Goal: Transaction & Acquisition: Purchase product/service

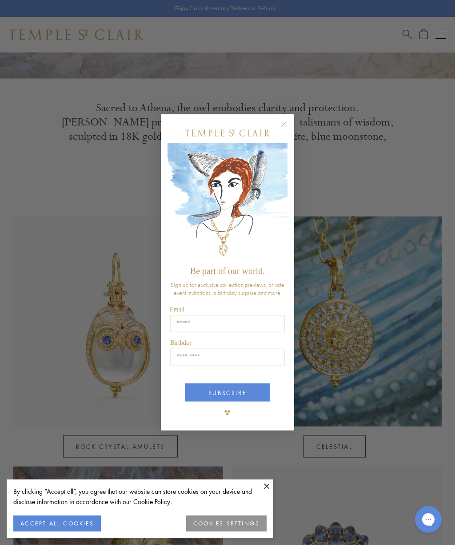
scroll to position [264, 0]
click at [289, 129] on circle "Close dialog" at bounding box center [284, 124] width 11 height 11
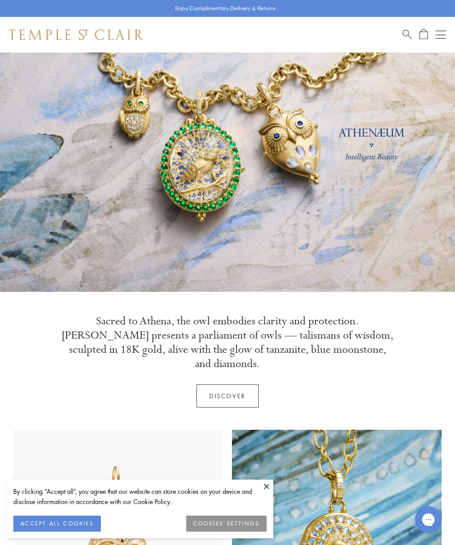
scroll to position [0, 0]
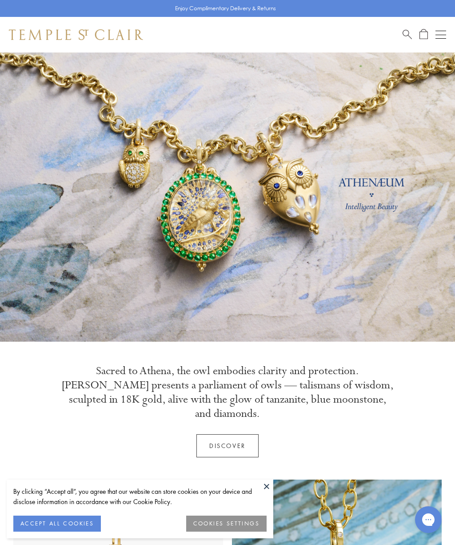
click at [443, 32] on button "Open navigation" at bounding box center [441, 34] width 11 height 11
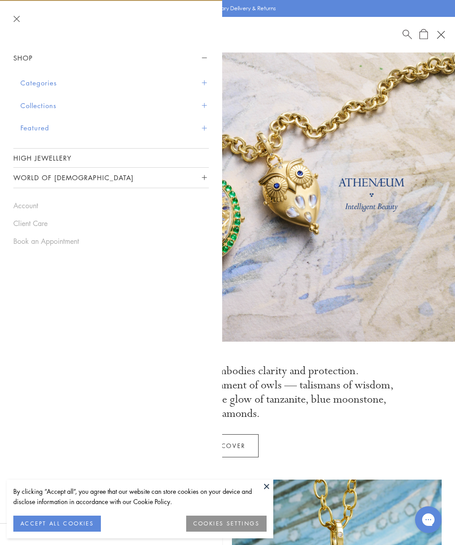
click at [32, 81] on button "Categories" at bounding box center [114, 83] width 189 height 23
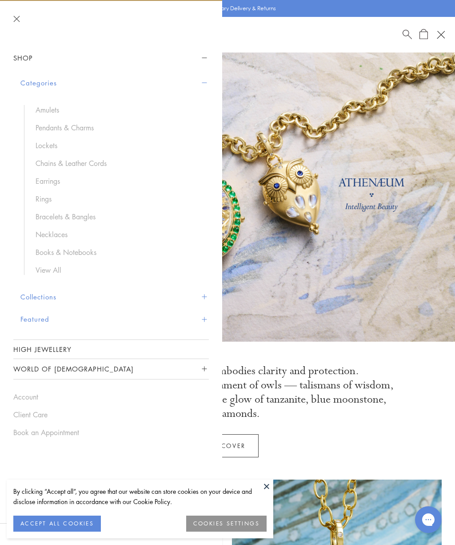
click at [52, 234] on link "Necklaces" at bounding box center [118, 234] width 165 height 10
click at [48, 130] on link "Pendants & Charms" at bounding box center [118, 128] width 165 height 10
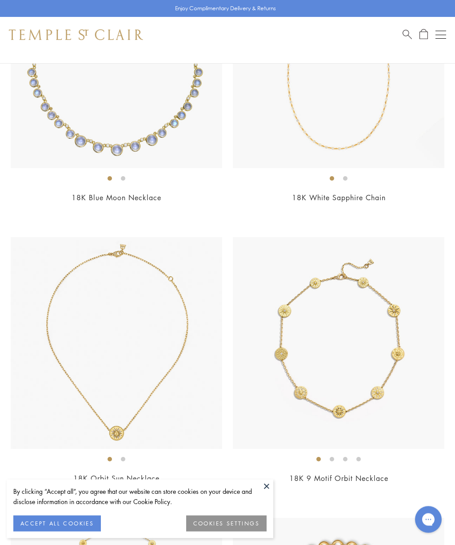
scroll to position [2417, 0]
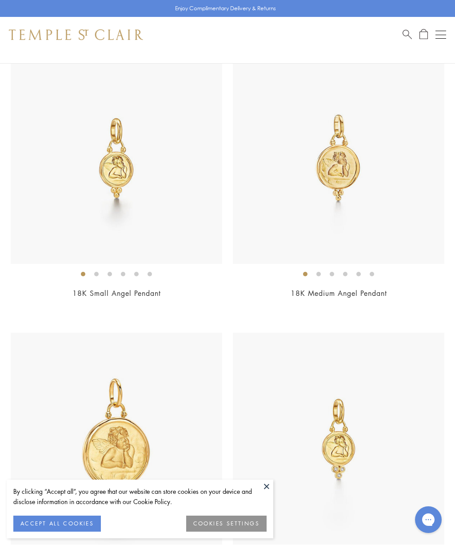
scroll to position [1794, 0]
click at [386, 158] on img at bounding box center [339, 158] width 212 height 212
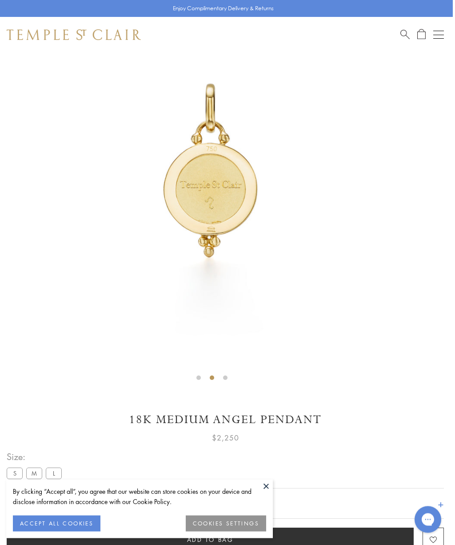
scroll to position [97, 2]
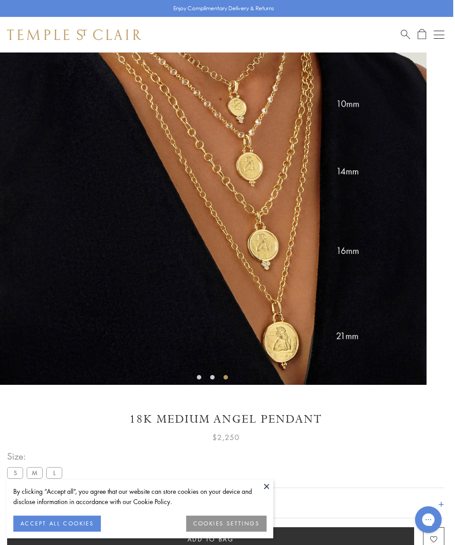
click at [13, 474] on label "S" at bounding box center [15, 472] width 16 height 11
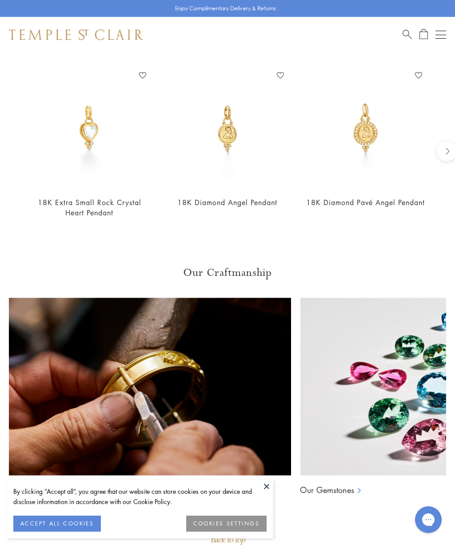
scroll to position [800, 0]
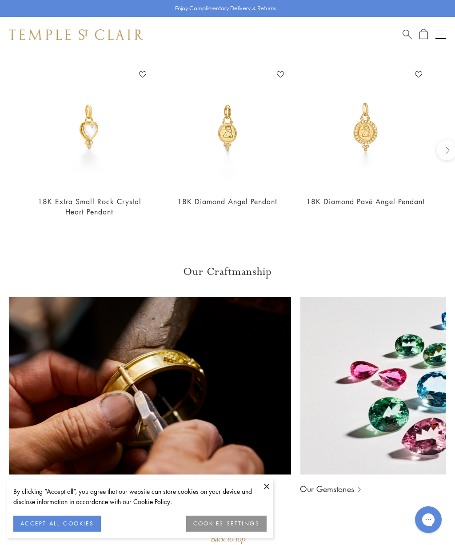
click at [233, 132] on img at bounding box center [228, 127] width 121 height 121
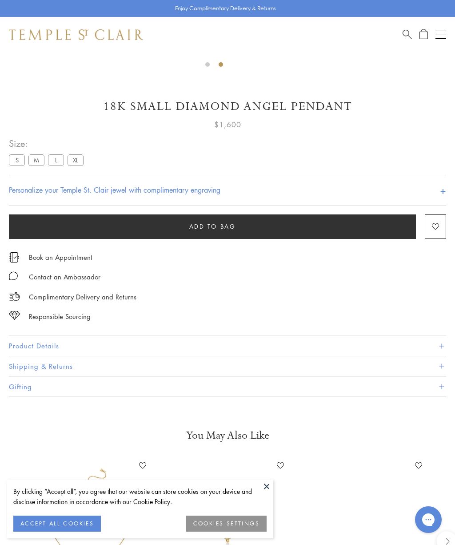
scroll to position [456, 0]
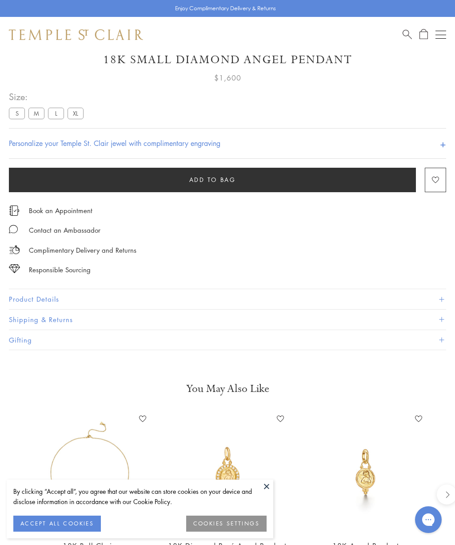
click at [36, 296] on button "Product Details" at bounding box center [228, 299] width 438 height 20
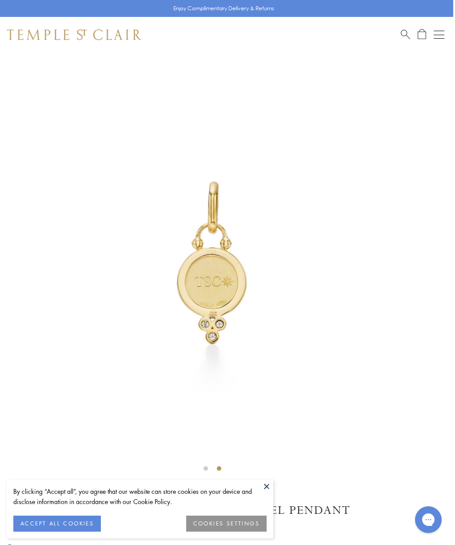
scroll to position [0, 2]
